Goal: Task Accomplishment & Management: Manage account settings

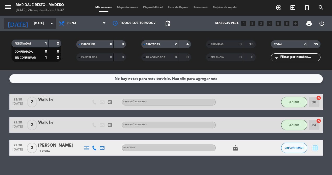
click at [44, 22] on input "[DATE]" at bounding box center [52, 23] width 41 height 9
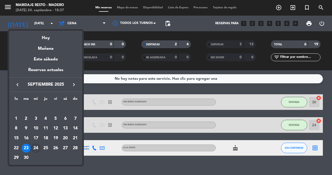
click at [37, 147] on div "24" at bounding box center [35, 148] width 9 height 9
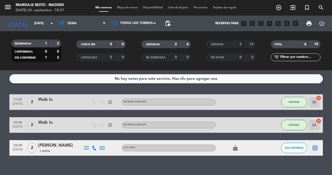
type input "[DATE]"
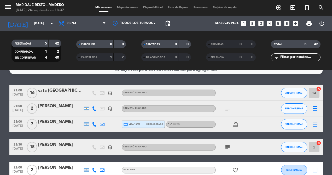
scroll to position [11, 0]
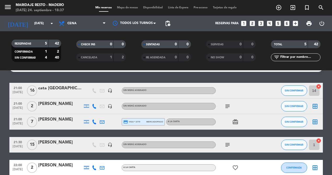
click at [227, 105] on icon "subject" at bounding box center [227, 106] width 6 height 6
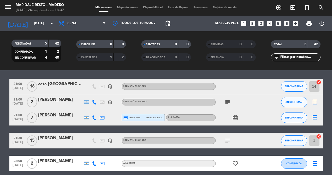
scroll to position [14, 0]
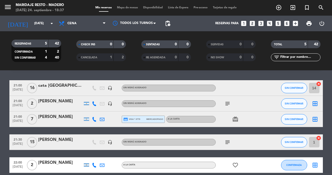
click at [57, 88] on div "cata [GEOGRAPHIC_DATA]" at bounding box center [60, 85] width 44 height 7
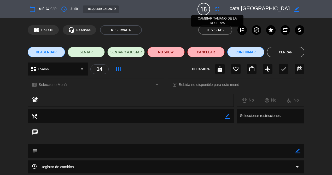
click at [217, 10] on icon "fullscreen" at bounding box center [217, 9] width 6 height 6
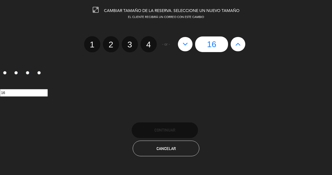
click at [187, 46] on icon at bounding box center [184, 44] width 5 height 8
type input "15"
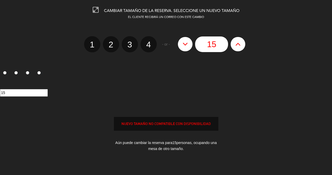
click at [187, 46] on icon at bounding box center [184, 44] width 5 height 8
type input "14"
click at [187, 46] on icon at bounding box center [184, 44] width 5 height 8
type input "13"
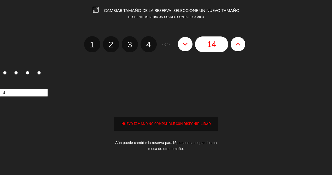
type input "13"
click at [187, 46] on icon at bounding box center [184, 44] width 5 height 8
type input "12"
click at [187, 46] on icon at bounding box center [184, 44] width 5 height 8
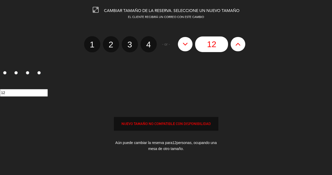
type input "11"
click at [187, 46] on icon at bounding box center [184, 44] width 5 height 8
type input "10"
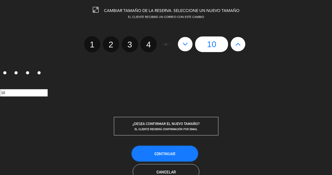
click at [174, 156] on span "Continuar" at bounding box center [164, 154] width 21 height 4
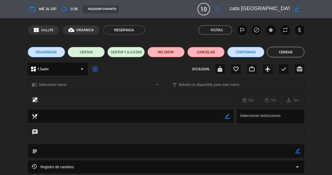
click at [277, 53] on button "Cerrar" at bounding box center [285, 52] width 37 height 10
